Goal: Book appointment/travel/reservation

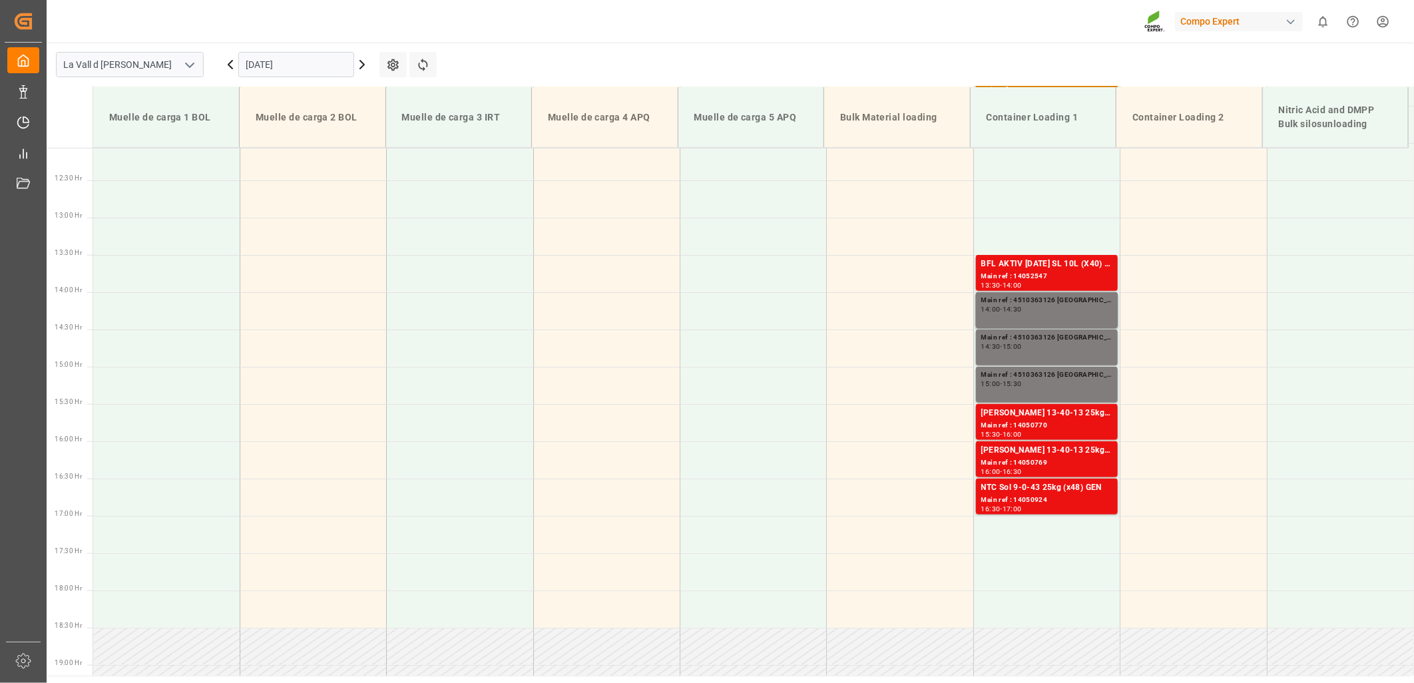
scroll to position [900, 0]
click at [314, 68] on input "[DATE]" at bounding box center [296, 64] width 116 height 25
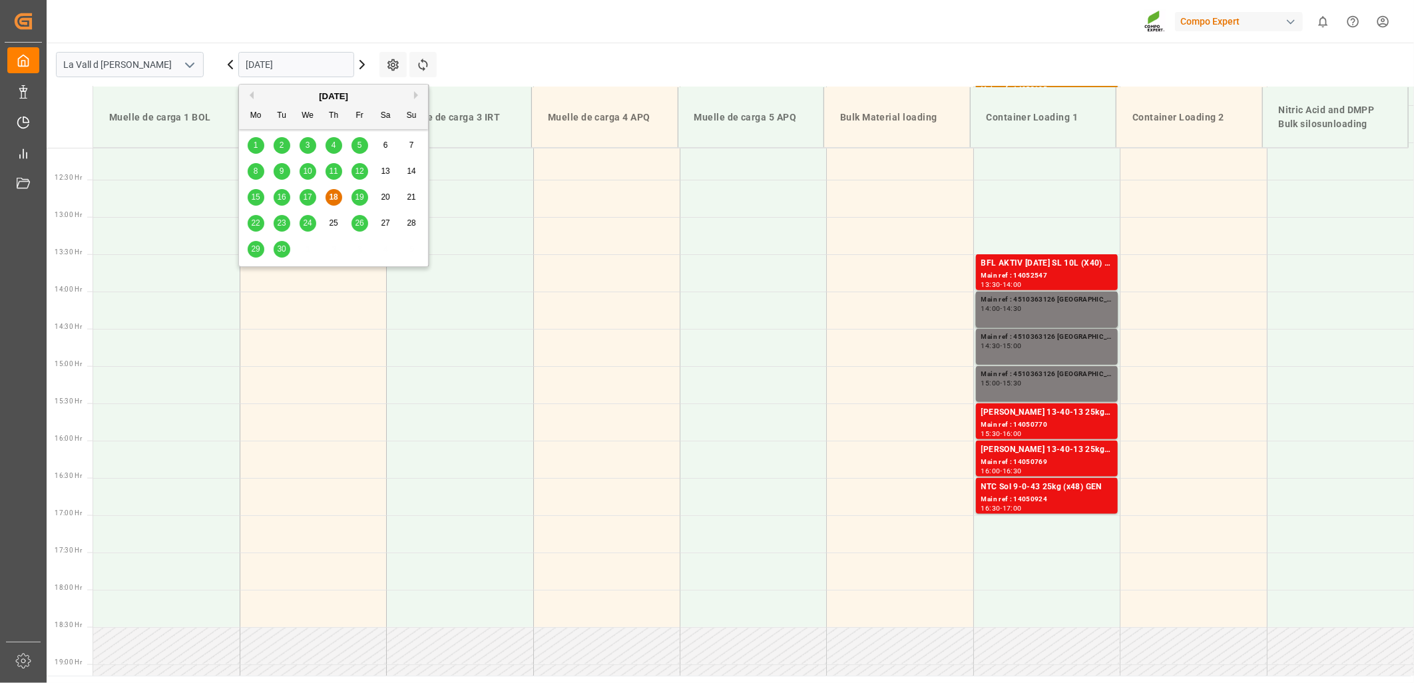
click at [244, 251] on div "29 30 1 2 3 4 5" at bounding box center [334, 249] width 182 height 26
click at [254, 252] on span "29" at bounding box center [255, 248] width 9 height 9
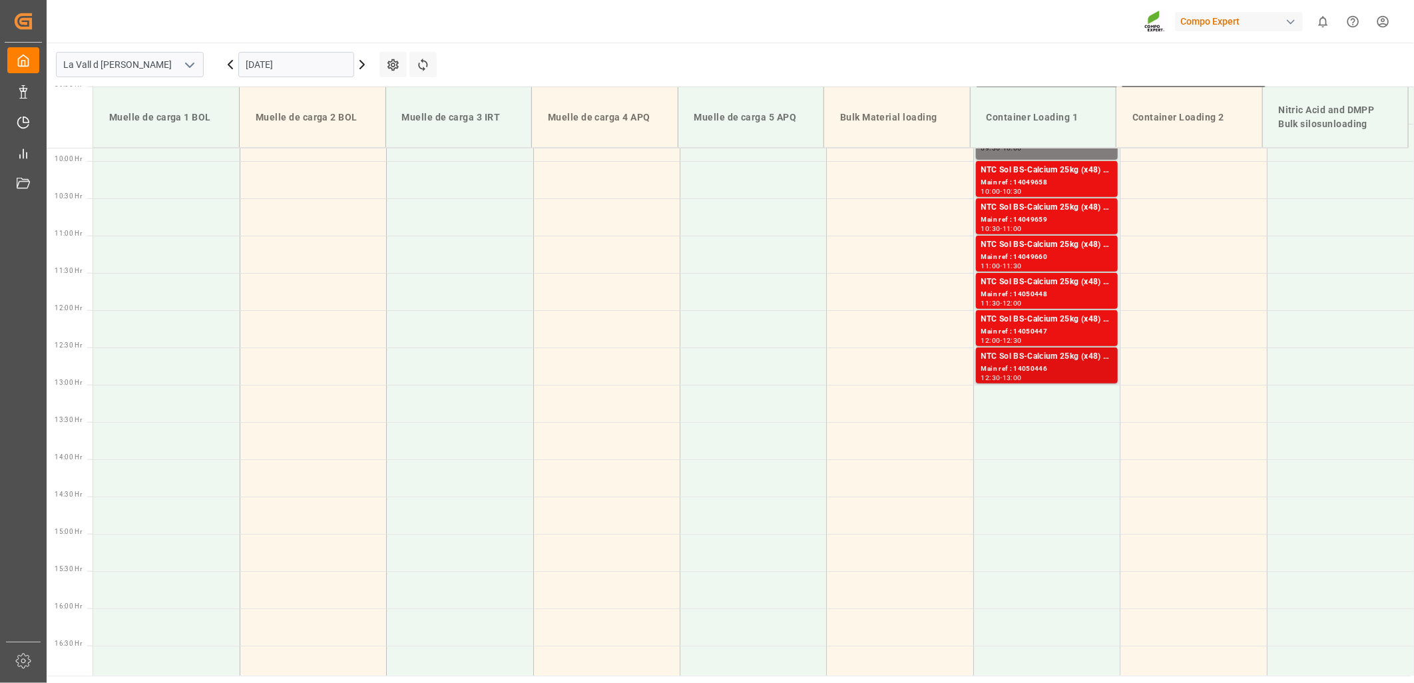
scroll to position [530, 0]
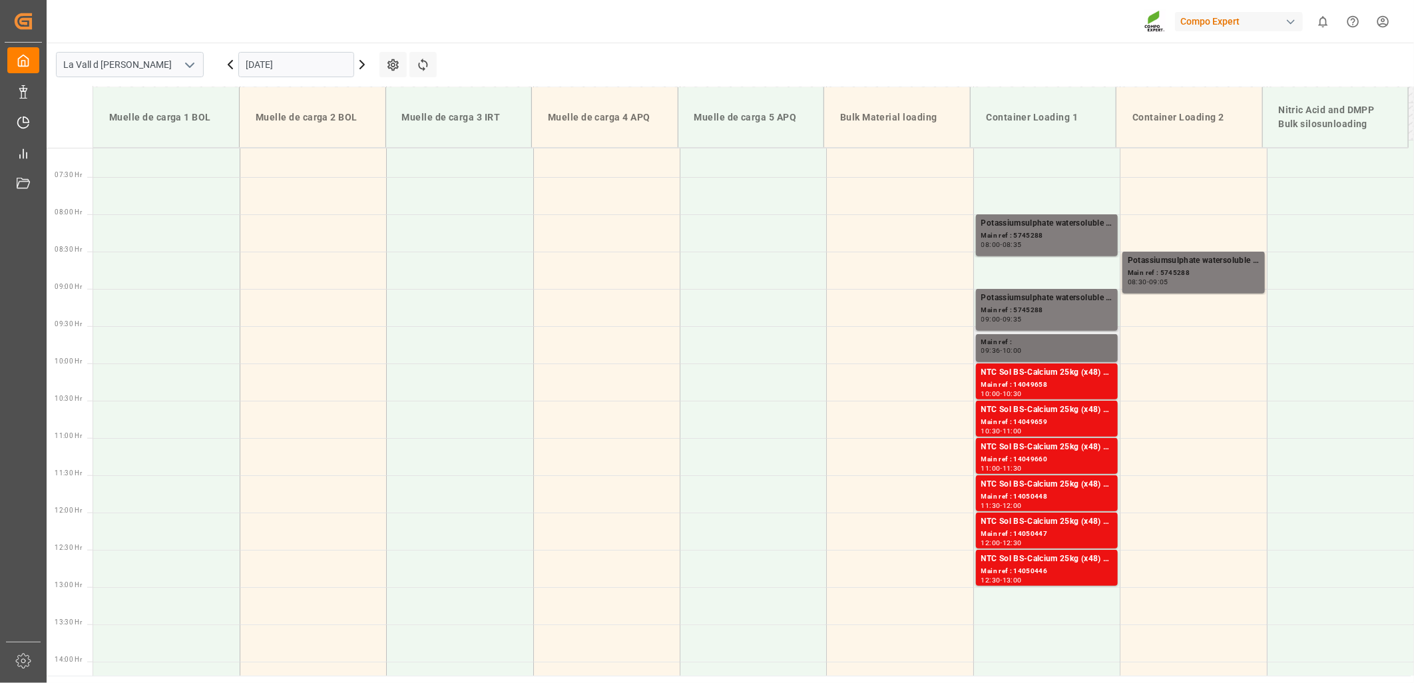
click at [1034, 341] on div "Main ref :" at bounding box center [1046, 342] width 131 height 11
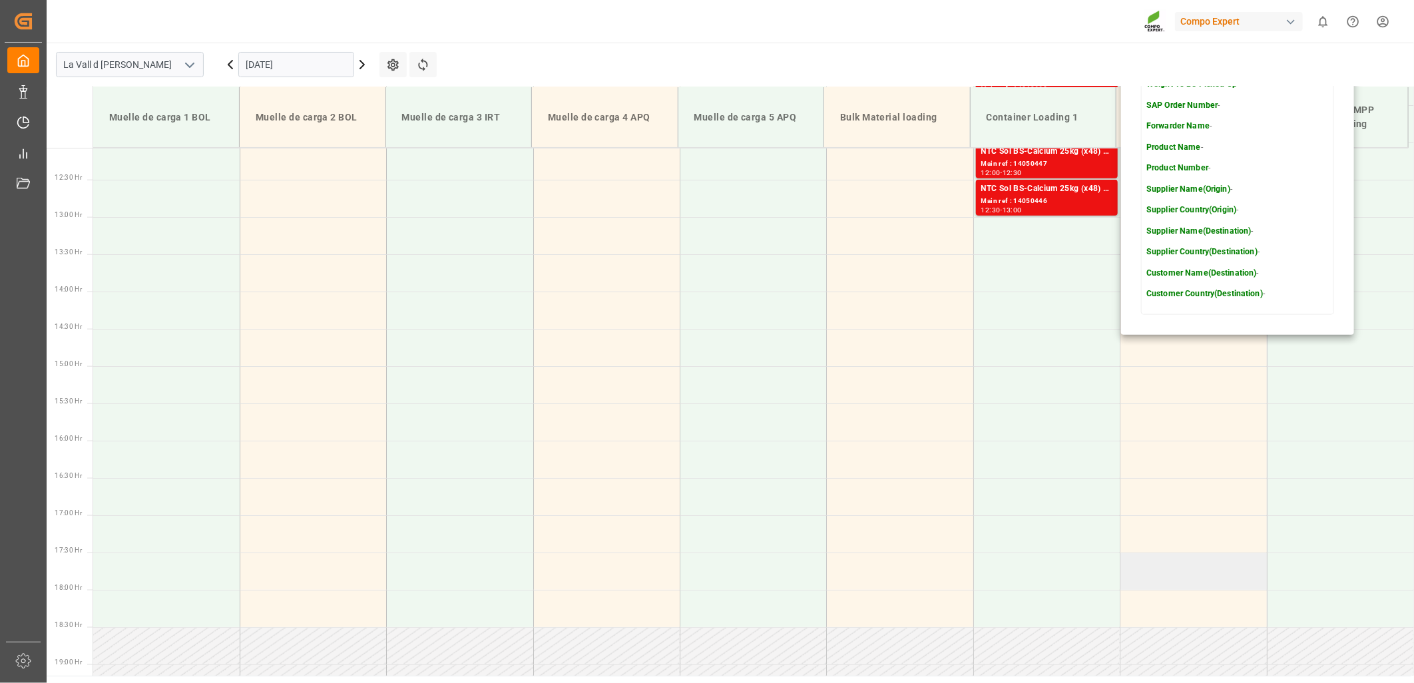
scroll to position [456, 0]
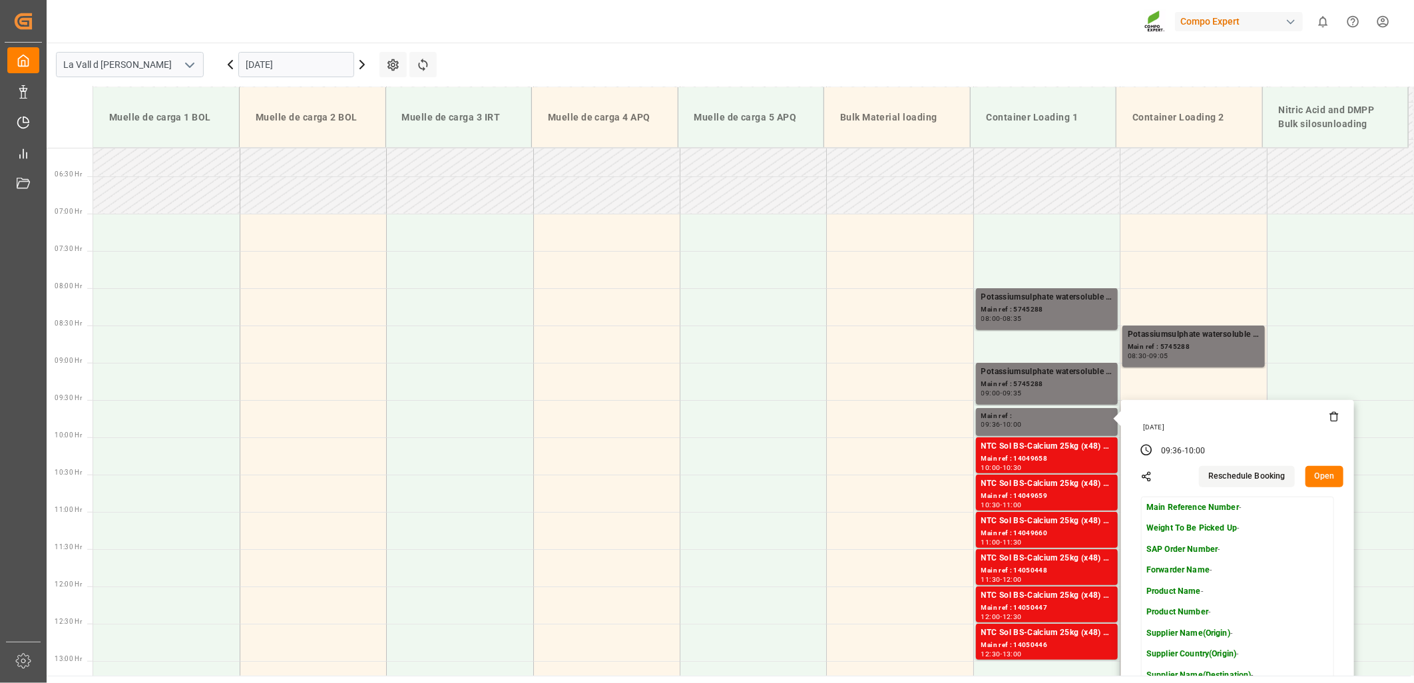
click at [484, 54] on main "La Vall d Uixo [DATE] Settings Refresh Time Slots Muelle de carga 1 BOL Muelle …" at bounding box center [729, 359] width 1365 height 633
